Goal: Task Accomplishment & Management: Use online tool/utility

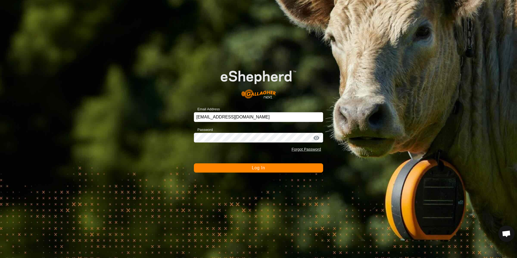
click at [260, 167] on span "Log In" at bounding box center [258, 167] width 13 height 5
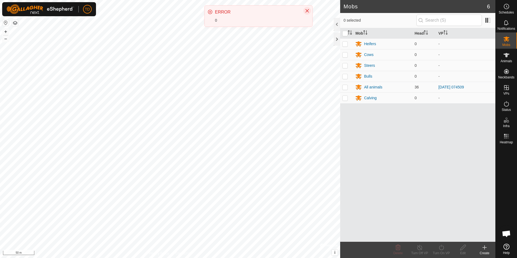
click at [307, 11] on icon "Close" at bounding box center [307, 11] width 4 height 4
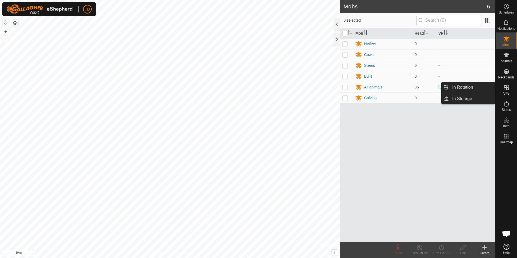
click at [508, 87] on icon at bounding box center [506, 87] width 5 height 5
click at [472, 86] on link "In Rotation" at bounding box center [472, 87] width 46 height 11
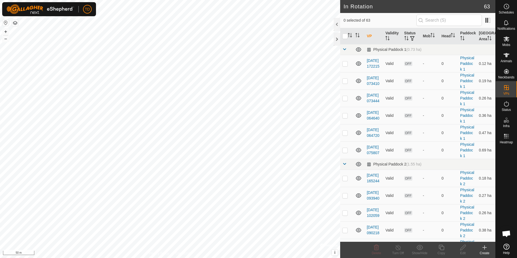
click at [482, 251] on div "Create" at bounding box center [484, 253] width 22 height 5
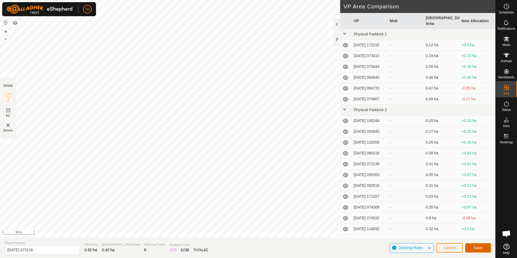
click at [480, 248] on span "Save" at bounding box center [477, 247] width 9 height 4
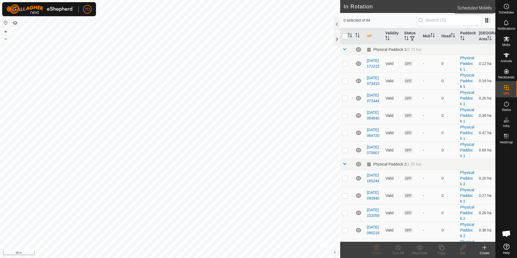
click at [506, 4] on circle at bounding box center [506, 6] width 5 height 5
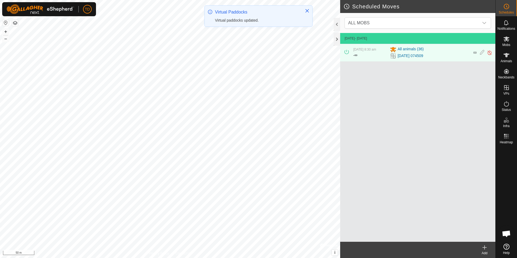
click at [484, 244] on div "Add" at bounding box center [484, 250] width 22 height 16
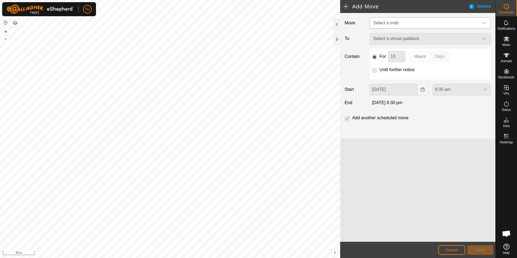
click at [483, 25] on div "dropdown trigger" at bounding box center [484, 23] width 11 height 11
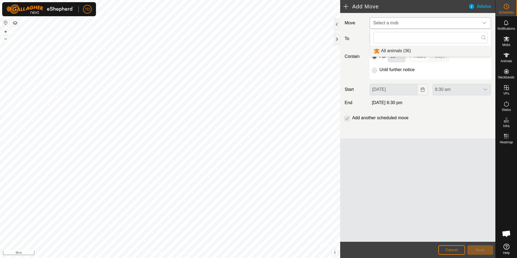
click at [385, 51] on li "All animals (36)" at bounding box center [430, 50] width 121 height 11
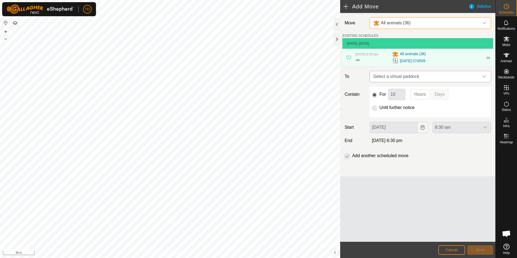
click at [483, 77] on icon "dropdown trigger" at bounding box center [484, 76] width 4 height 2
click at [405, 114] on li "[DATE] 073116 0.42 ha" at bounding box center [430, 115] width 114 height 8
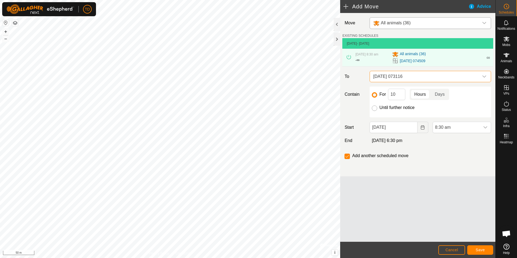
click at [374, 108] on input "Until further notice" at bounding box center [374, 107] width 5 height 5
radio input "true"
checkbox input "false"
click at [486, 248] on button "Save" at bounding box center [480, 249] width 26 height 9
